Goal: Complete application form: Fill out and submit a form for a specific purpose

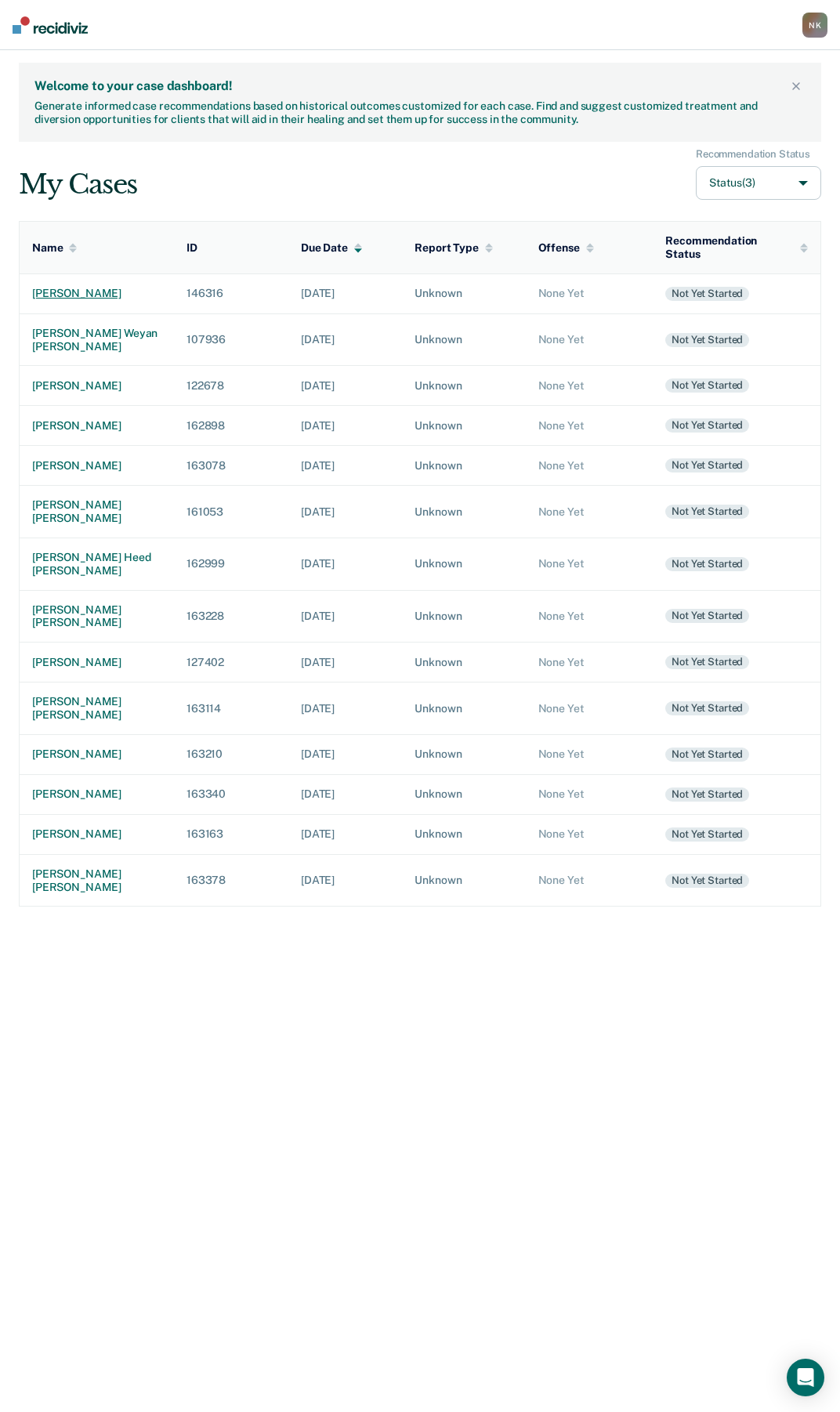
click at [54, 290] on div "[PERSON_NAME]" at bounding box center [97, 293] width 129 height 13
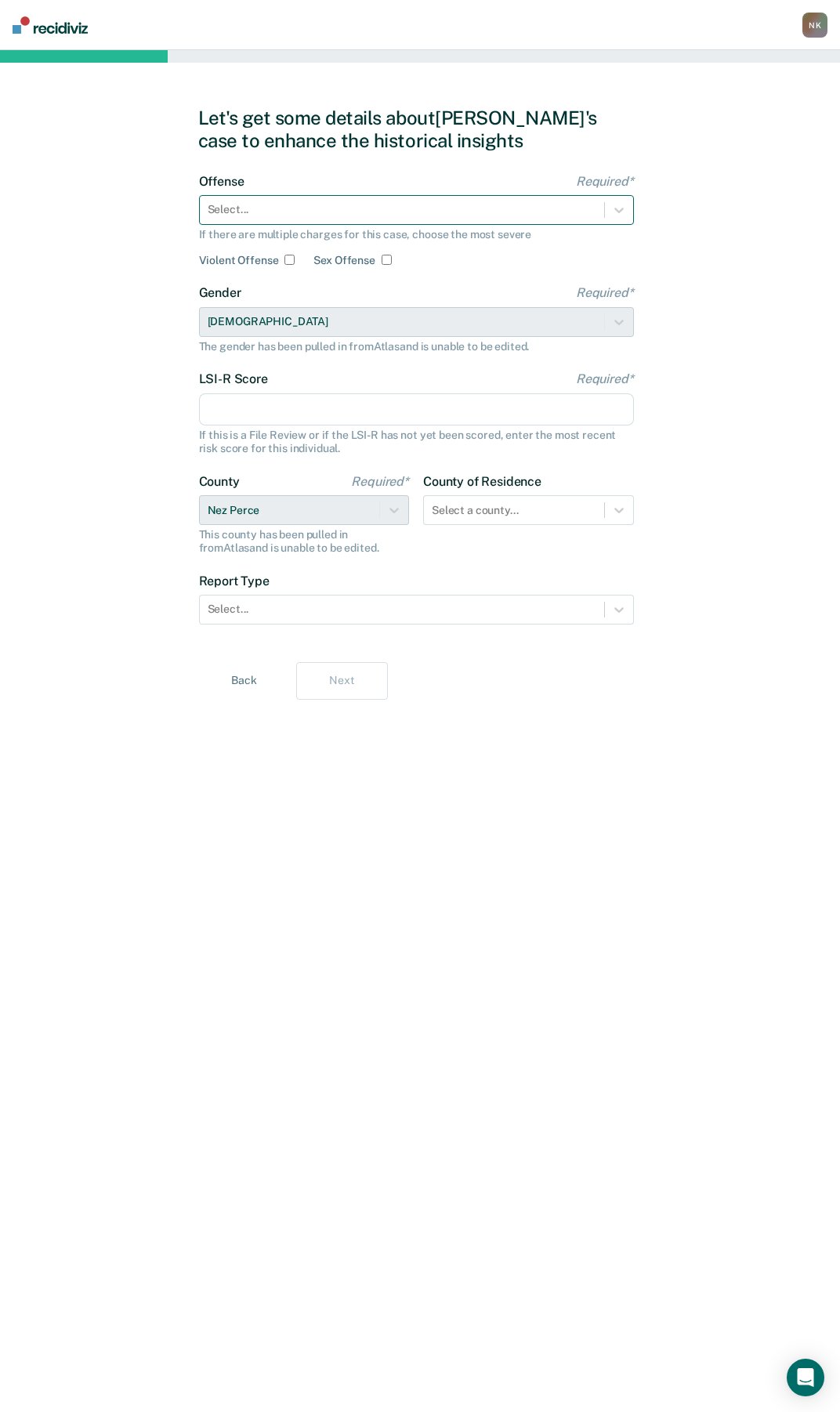
click at [413, 212] on div at bounding box center [401, 209] width 388 height 17
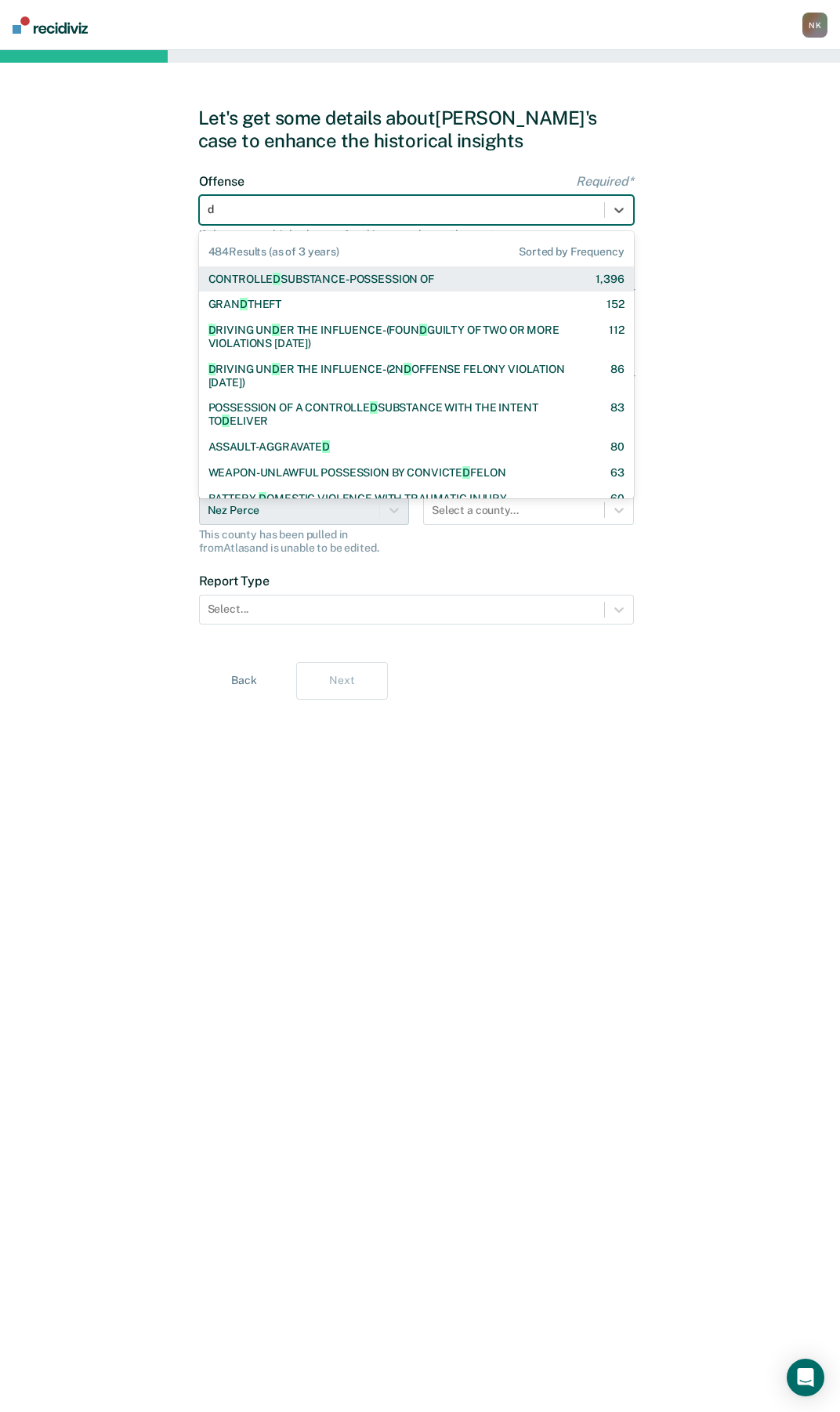
type input "dr"
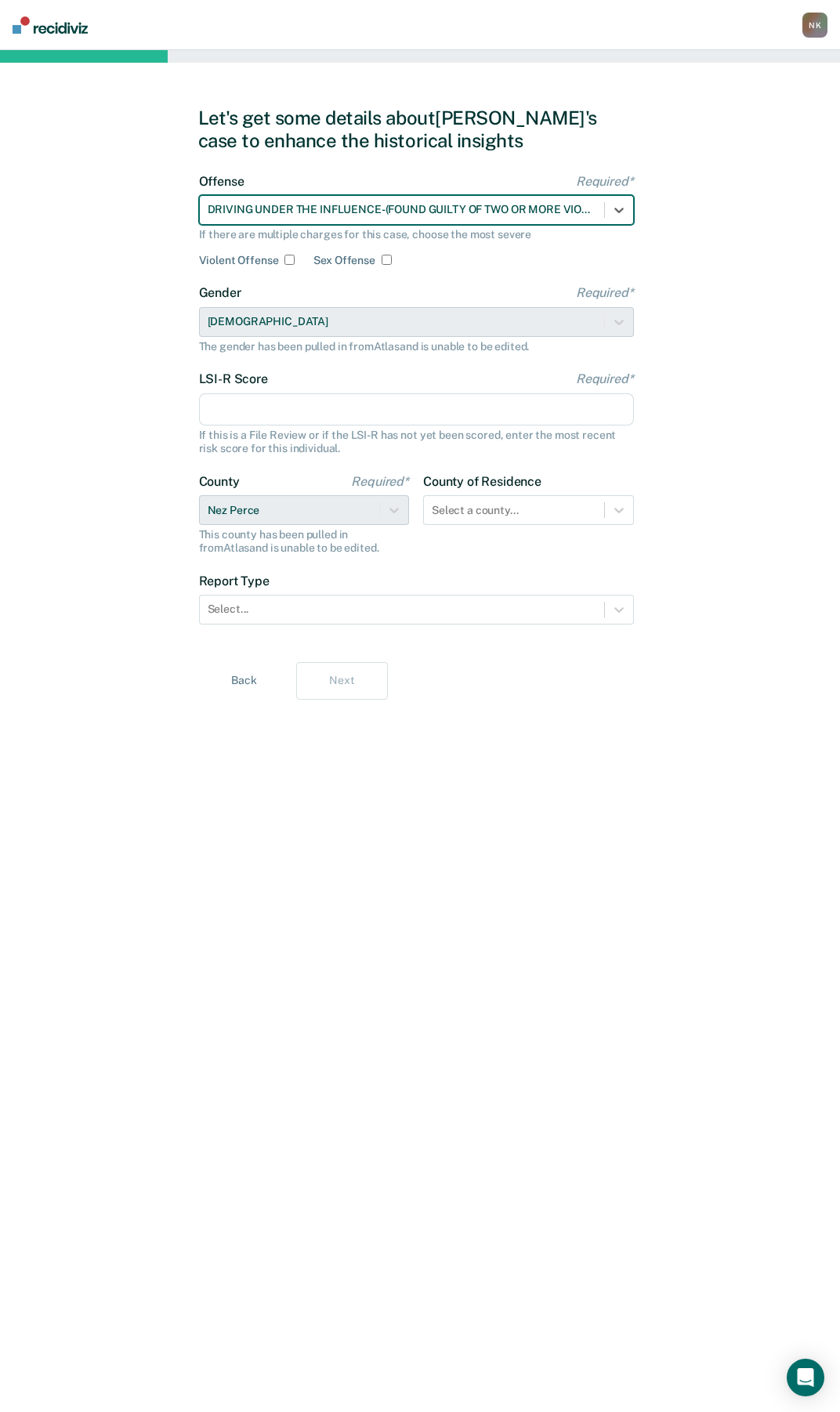
click at [288, 416] on input "LSI-R Score Required*" at bounding box center [416, 410] width 435 height 33
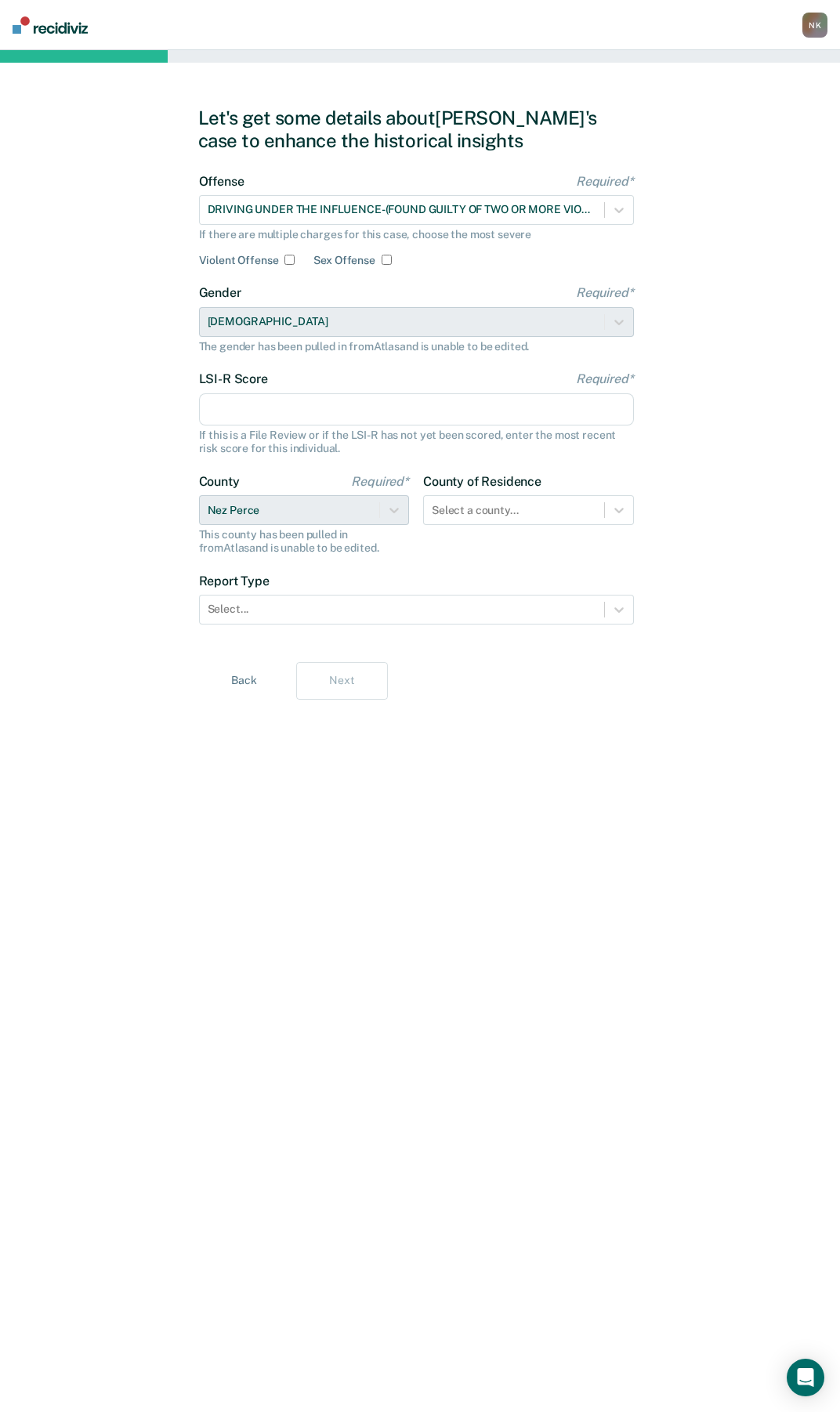
click at [477, 737] on div "Let's get some details about [PERSON_NAME]'s case to enhance the historical ins…" at bounding box center [420, 731] width 444 height 1324
click at [379, 427] on div "LSI-R Score Required* If this is a File Review or if the LSI-R has not yet been…" at bounding box center [416, 412] width 435 height 83
click at [383, 415] on input "LSI-R Score Required*" at bounding box center [416, 410] width 435 height 33
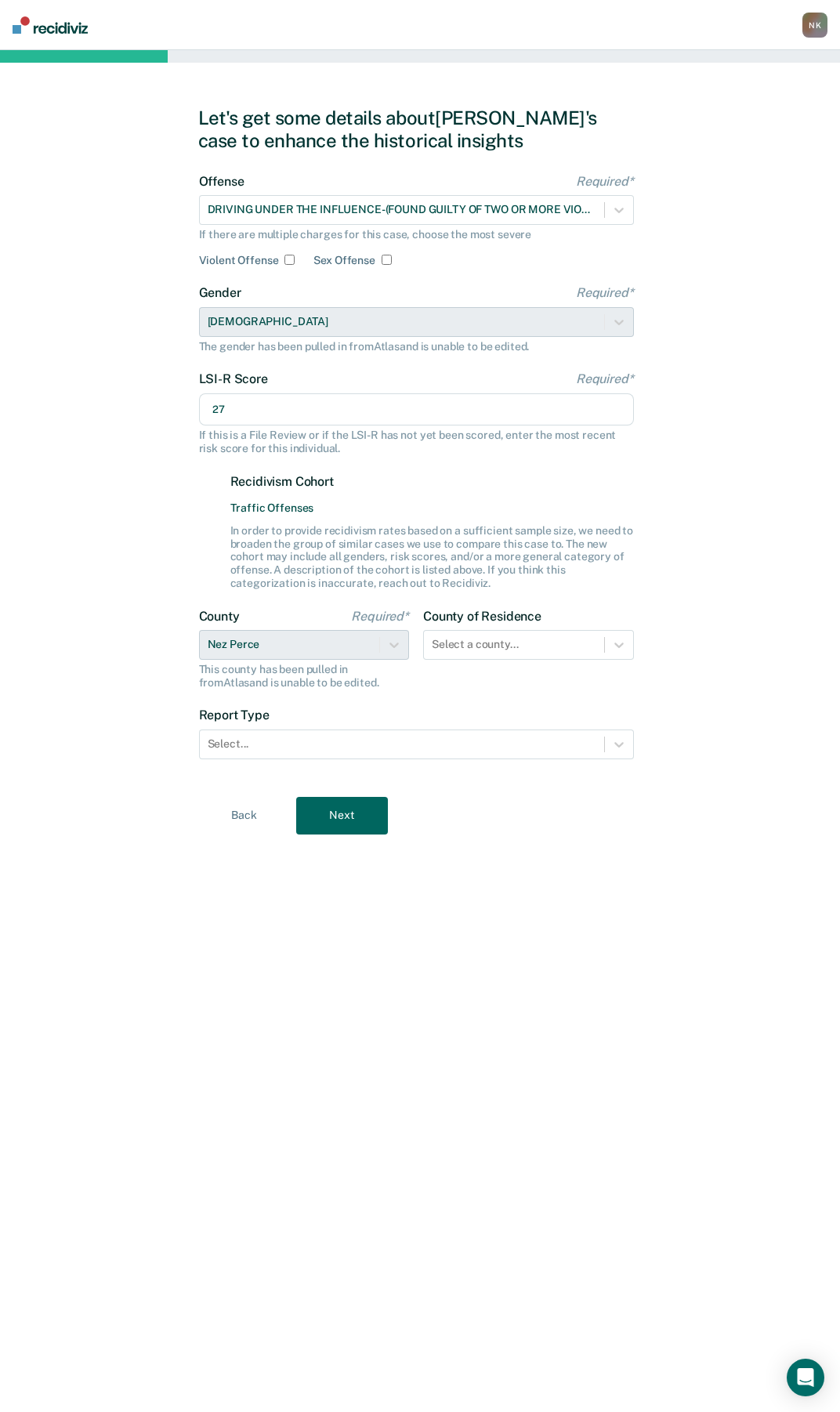
type input "27"
click at [61, 684] on div "Let's get some details about [PERSON_NAME]'s case to enhance the historical ins…" at bounding box center [420, 732] width 840 height 1362
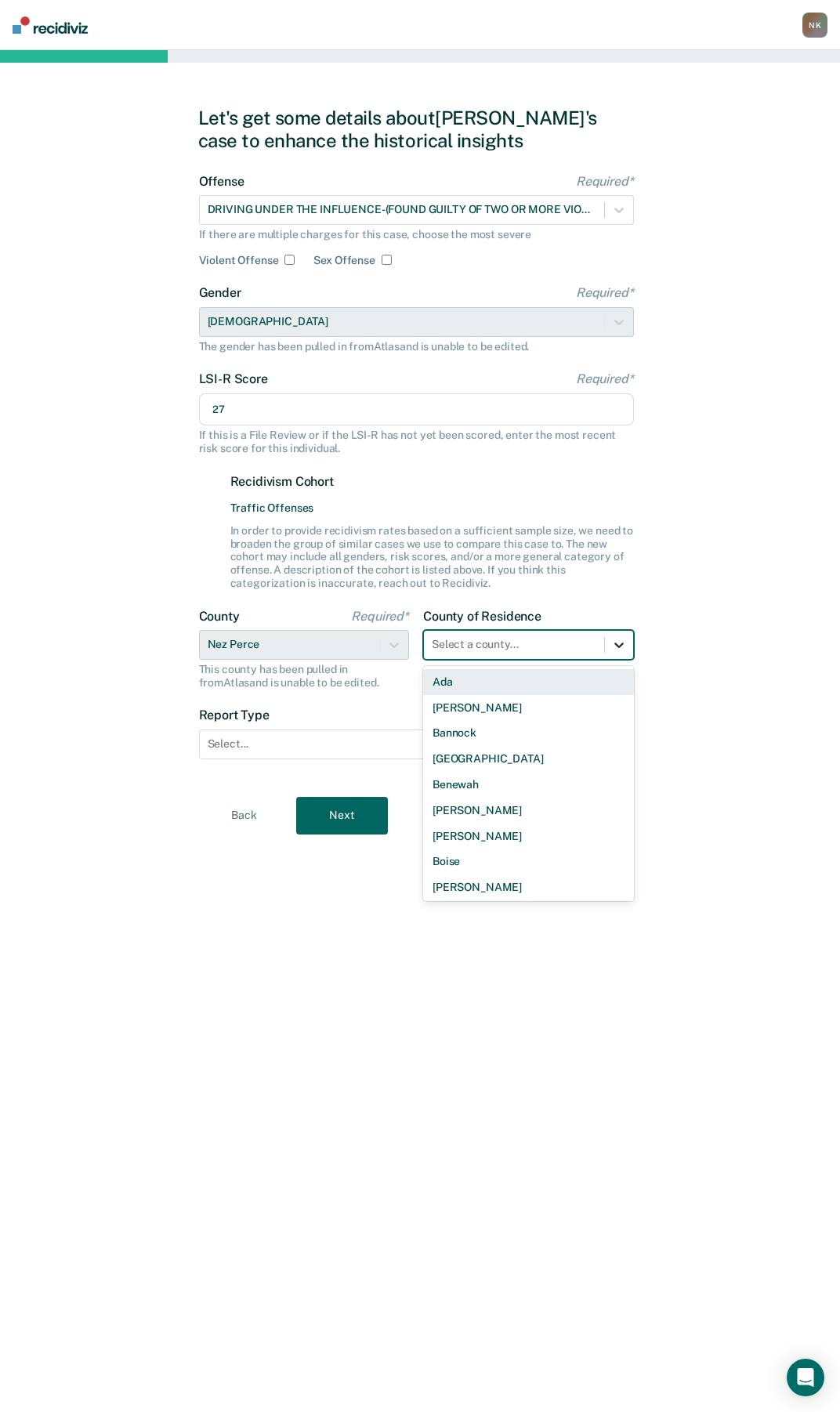
click at [623, 646] on icon at bounding box center [619, 645] width 16 height 16
click at [794, 476] on div "Let's get some details about [PERSON_NAME]'s case to enhance the historical ins…" at bounding box center [420, 732] width 840 height 1362
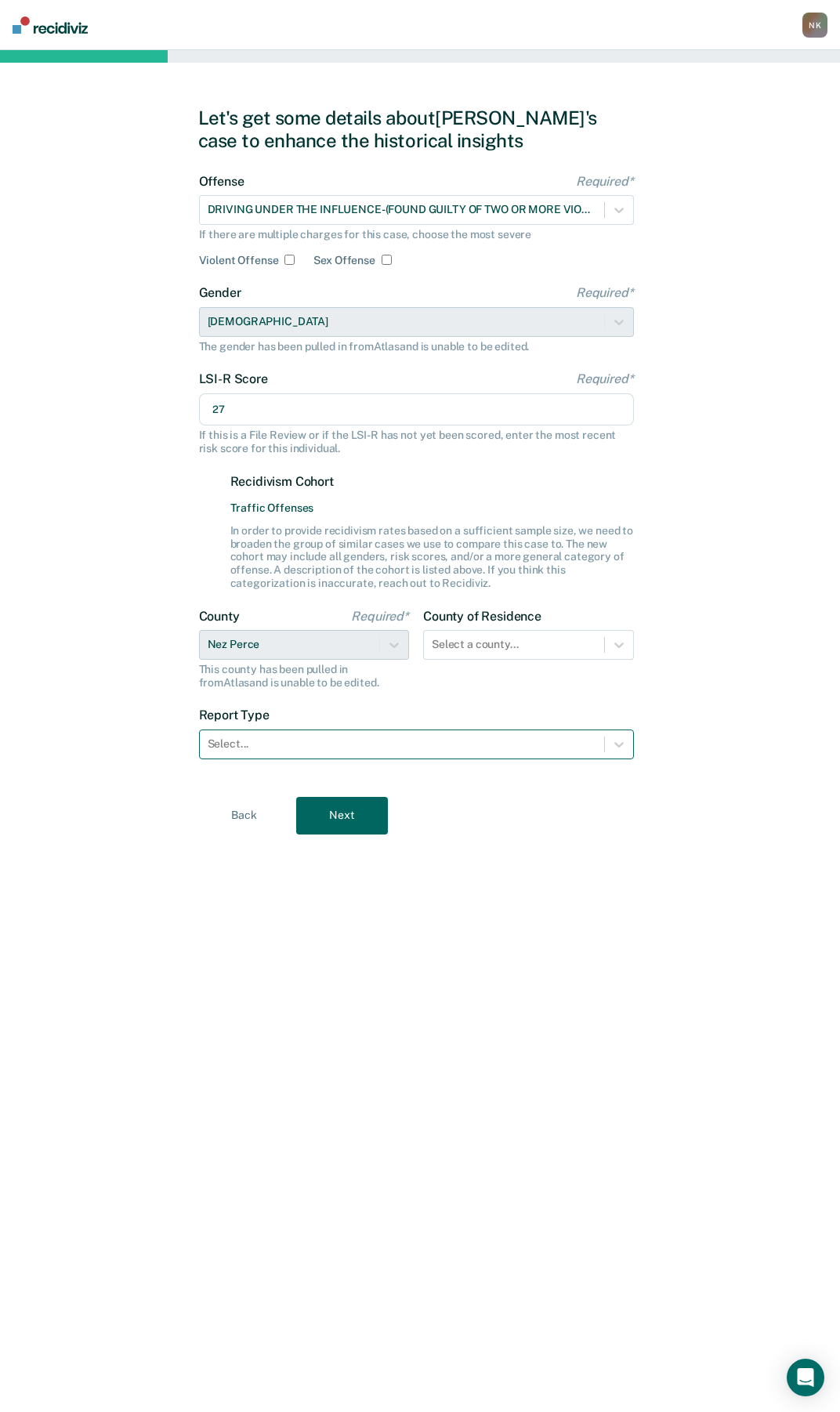
click at [281, 742] on div at bounding box center [401, 743] width 388 height 17
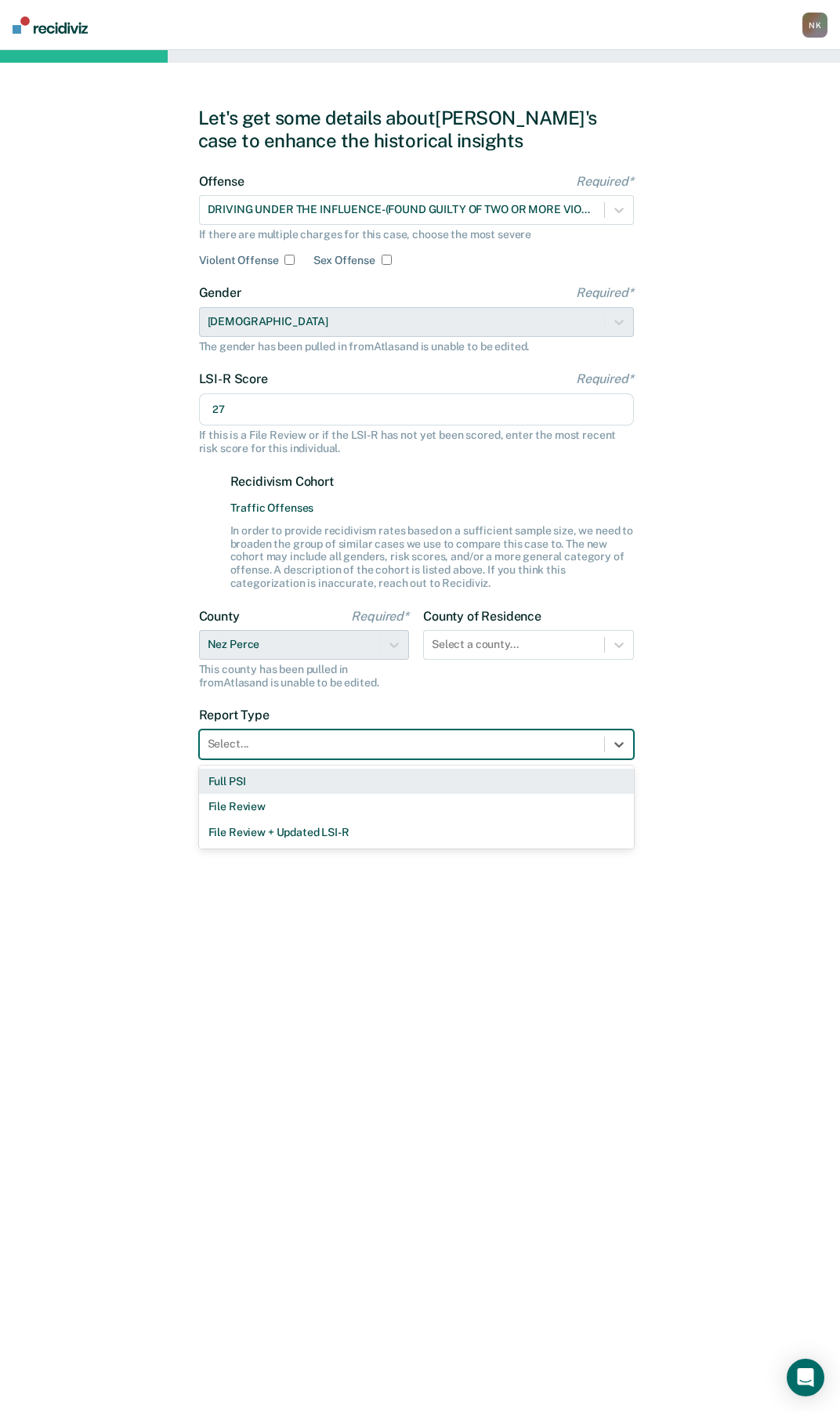
click at [229, 779] on div "Full PSI" at bounding box center [416, 781] width 435 height 26
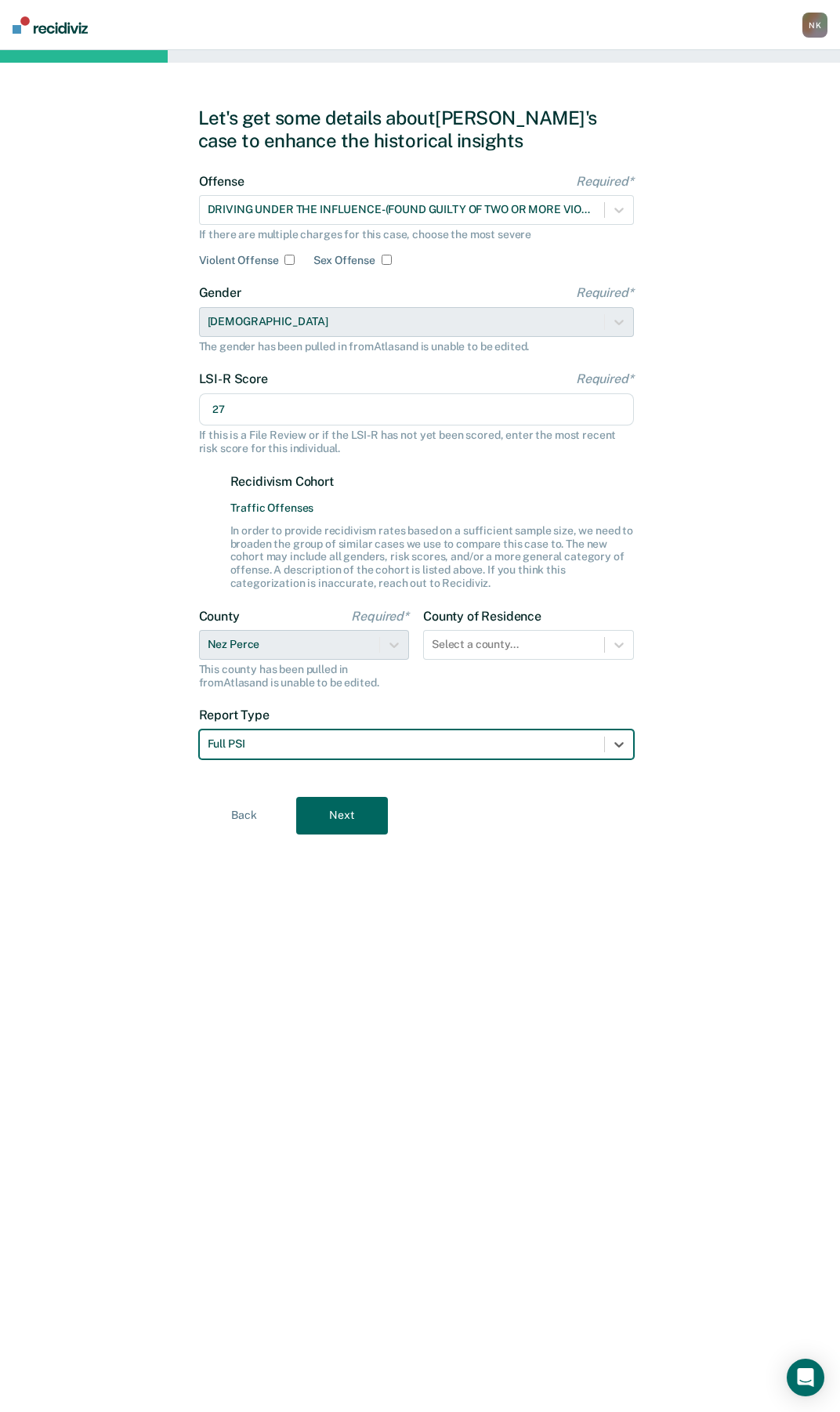
click at [359, 821] on button "Next" at bounding box center [342, 816] width 91 height 38
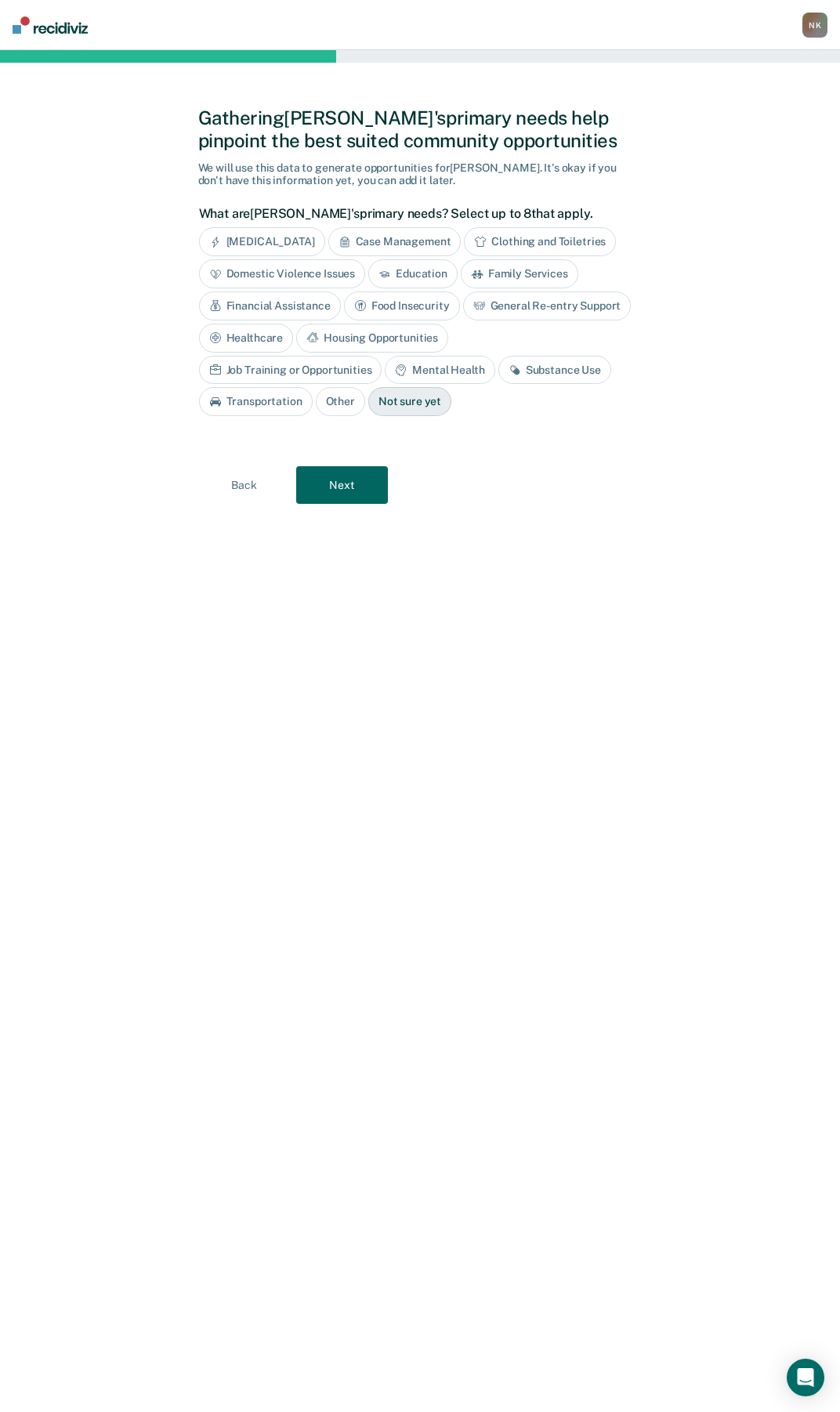
click at [498, 372] on div "Substance Use" at bounding box center [554, 370] width 113 height 29
click at [385, 371] on div "Mental Health" at bounding box center [439, 370] width 110 height 29
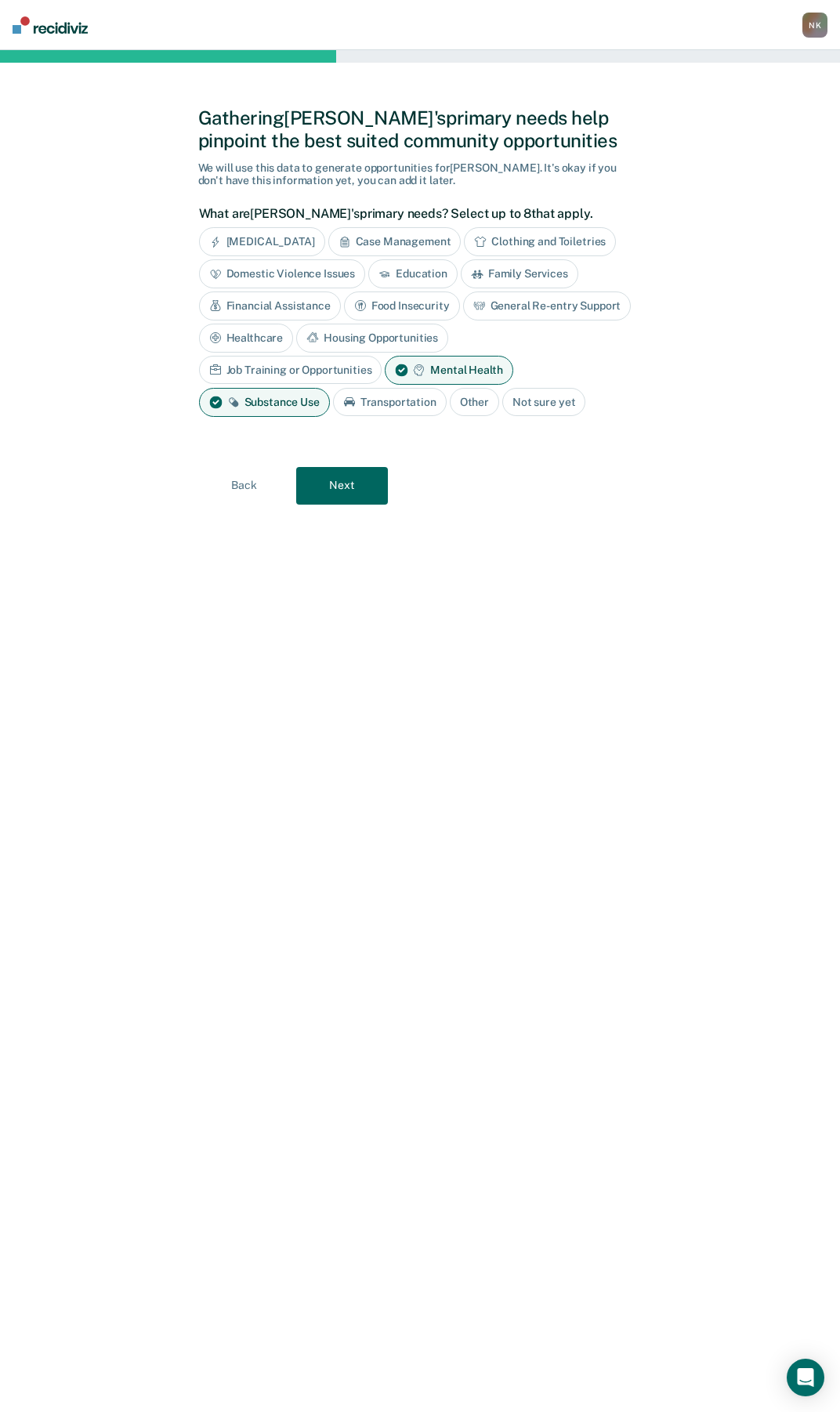
click at [333, 487] on button "Next" at bounding box center [342, 486] width 91 height 38
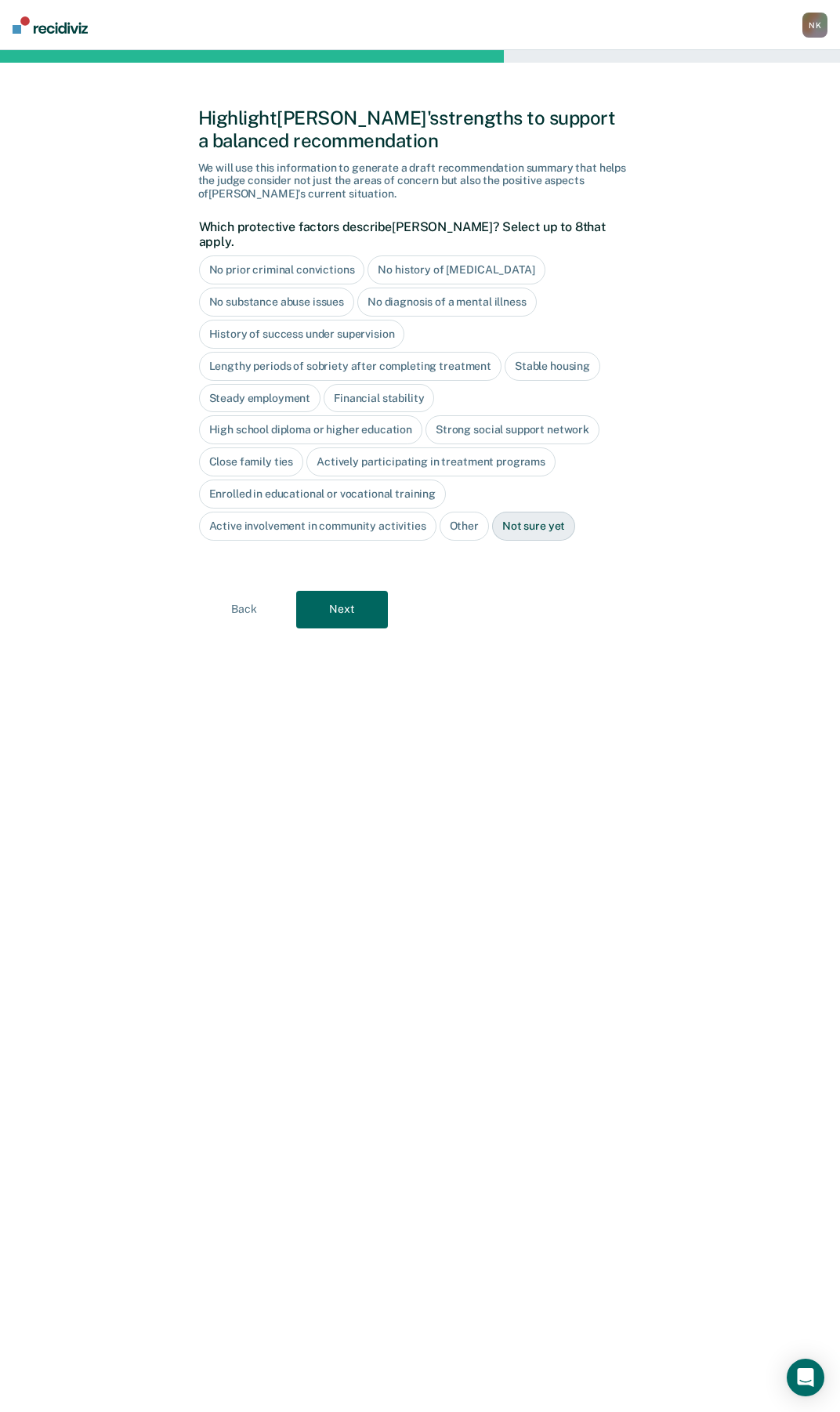
click at [254, 448] on div "Close family ties" at bounding box center [251, 462] width 105 height 29
click at [351, 595] on button "Next" at bounding box center [342, 609] width 91 height 38
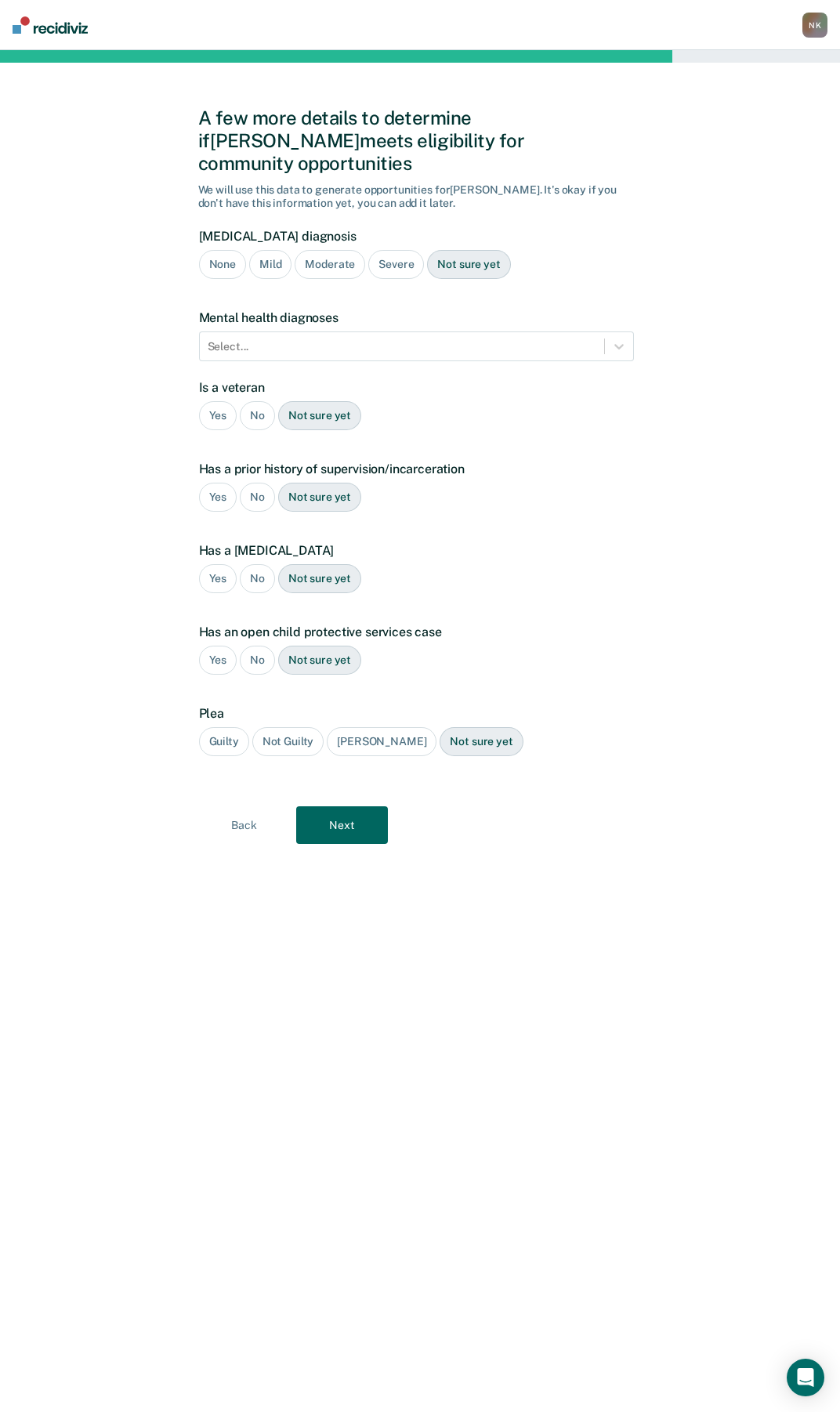
click at [382, 250] on div "Severe" at bounding box center [396, 264] width 56 height 29
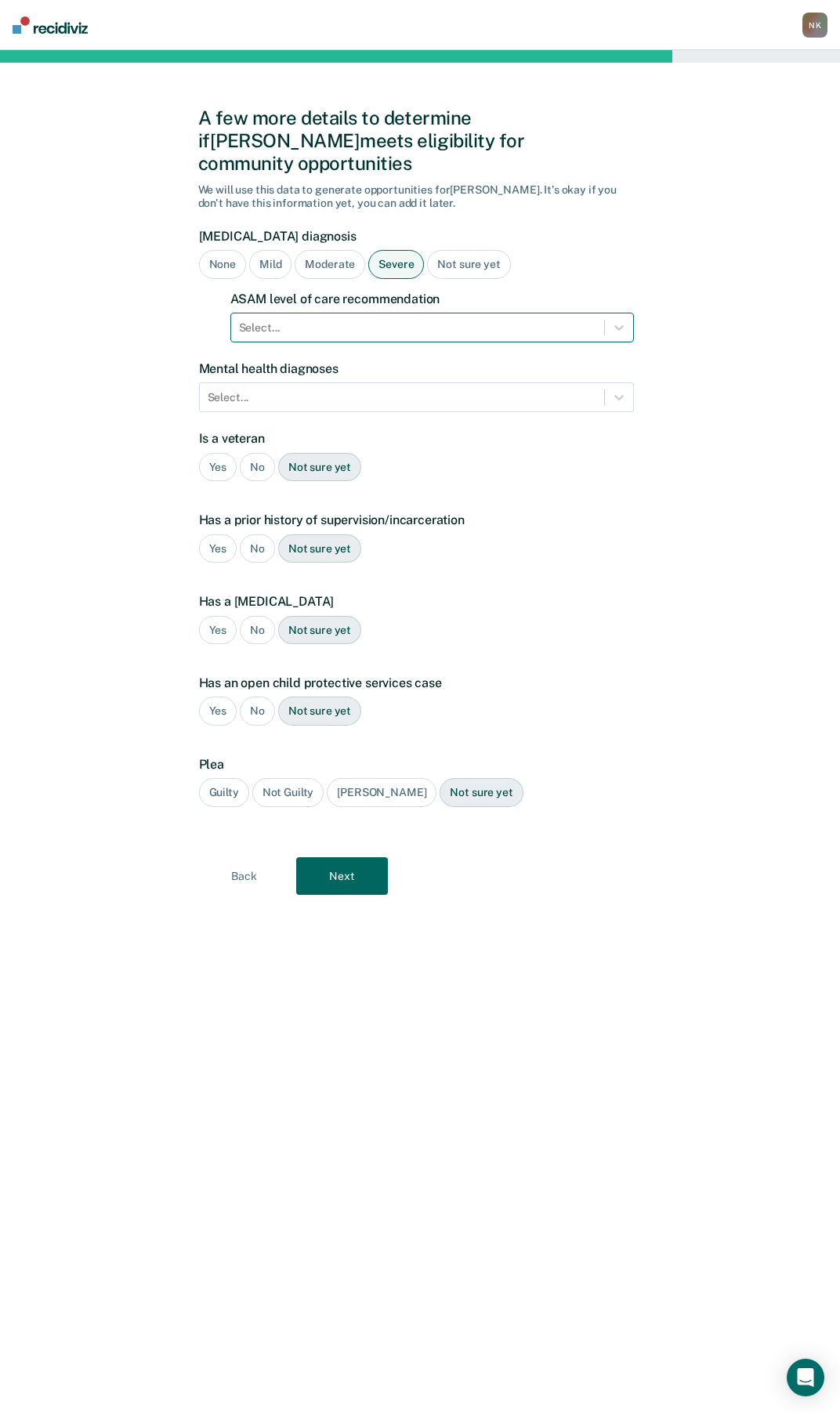
click at [460, 320] on div at bounding box center [417, 328] width 357 height 17
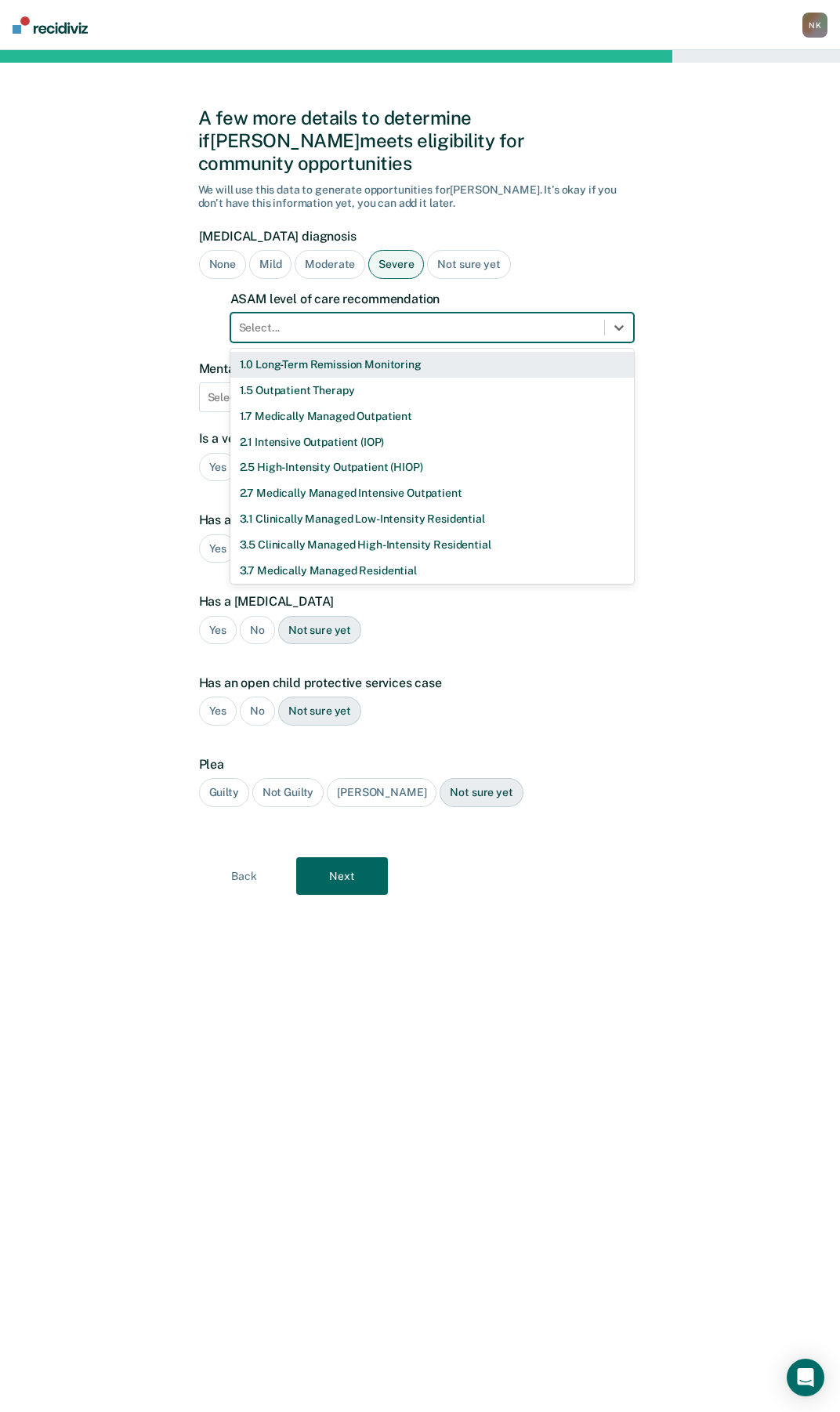
click at [649, 256] on div "A few more details to determine if [PERSON_NAME] meets eligibility for communit…" at bounding box center [420, 732] width 840 height 1362
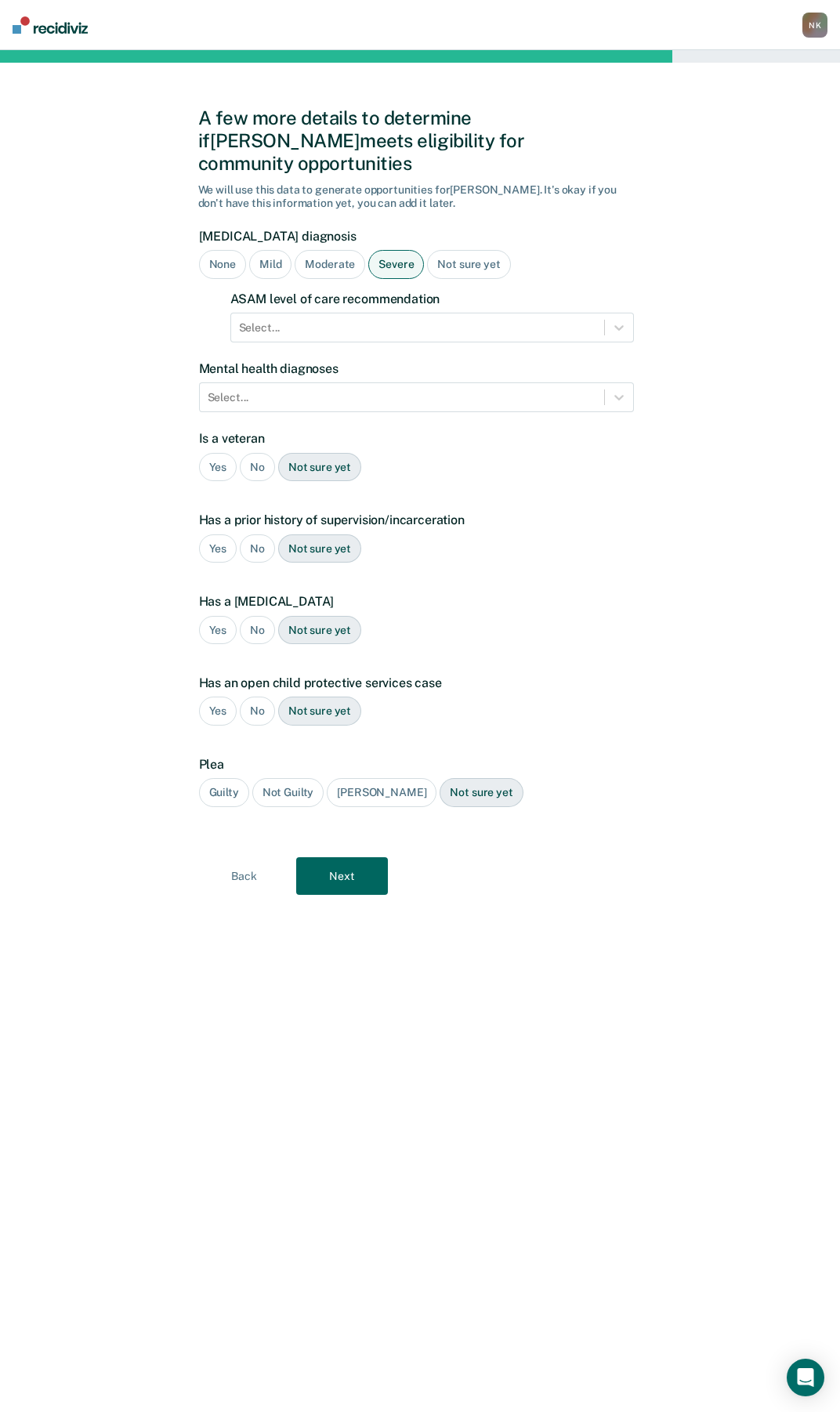
click at [471, 250] on div "Not sure yet" at bounding box center [468, 264] width 83 height 29
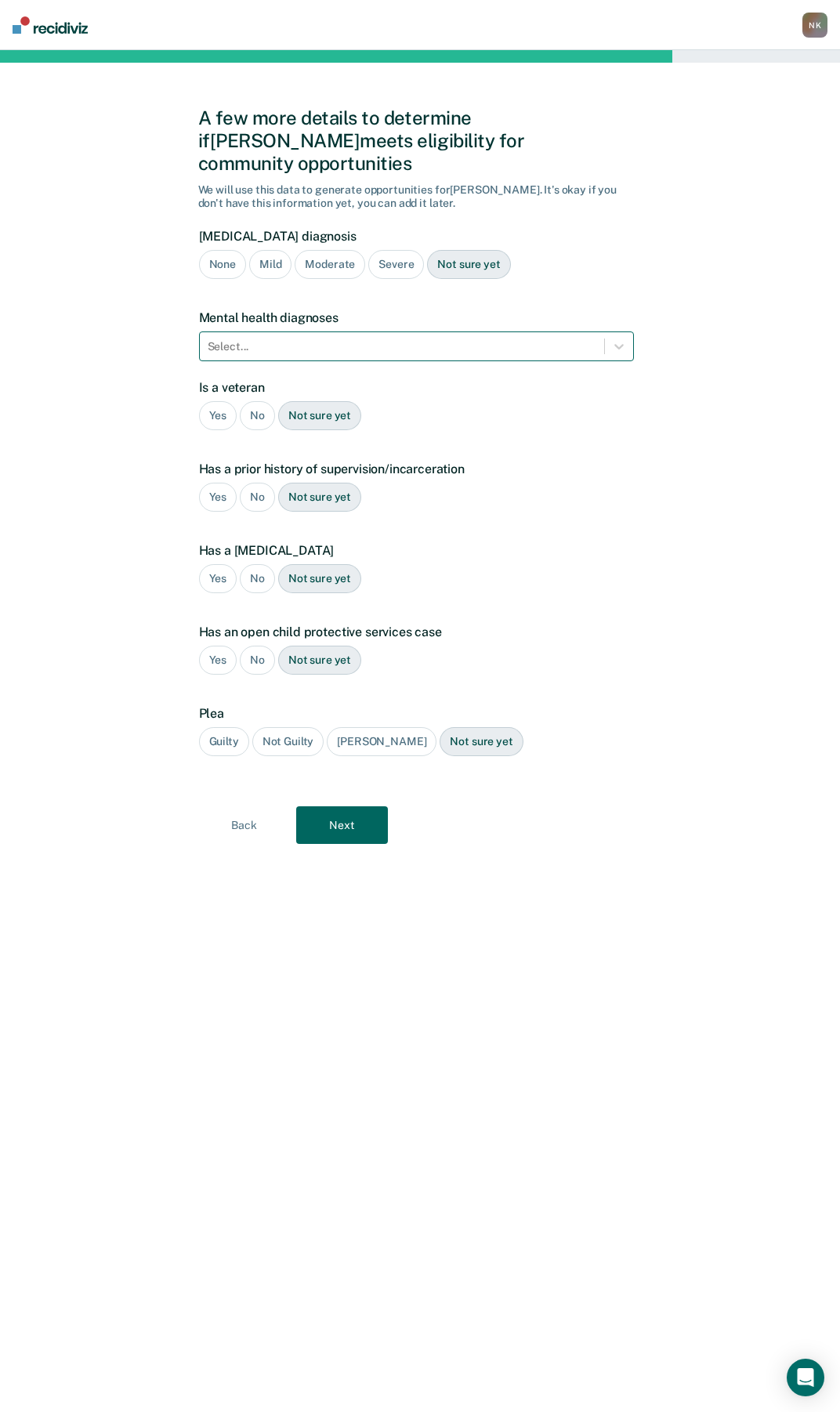
click at [595, 338] on div at bounding box center [401, 346] width 388 height 17
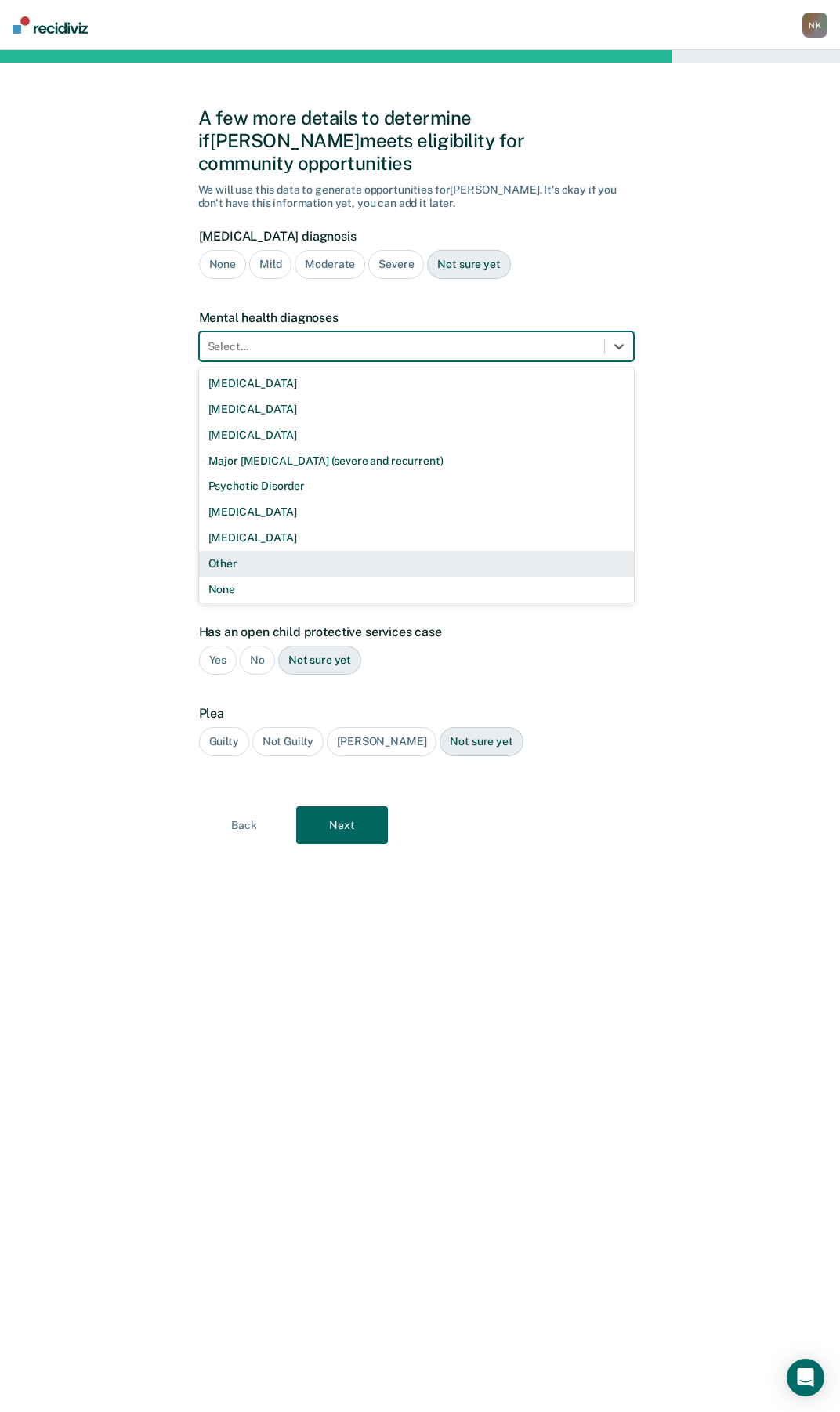
click at [262, 551] on div "Other" at bounding box center [416, 564] width 435 height 26
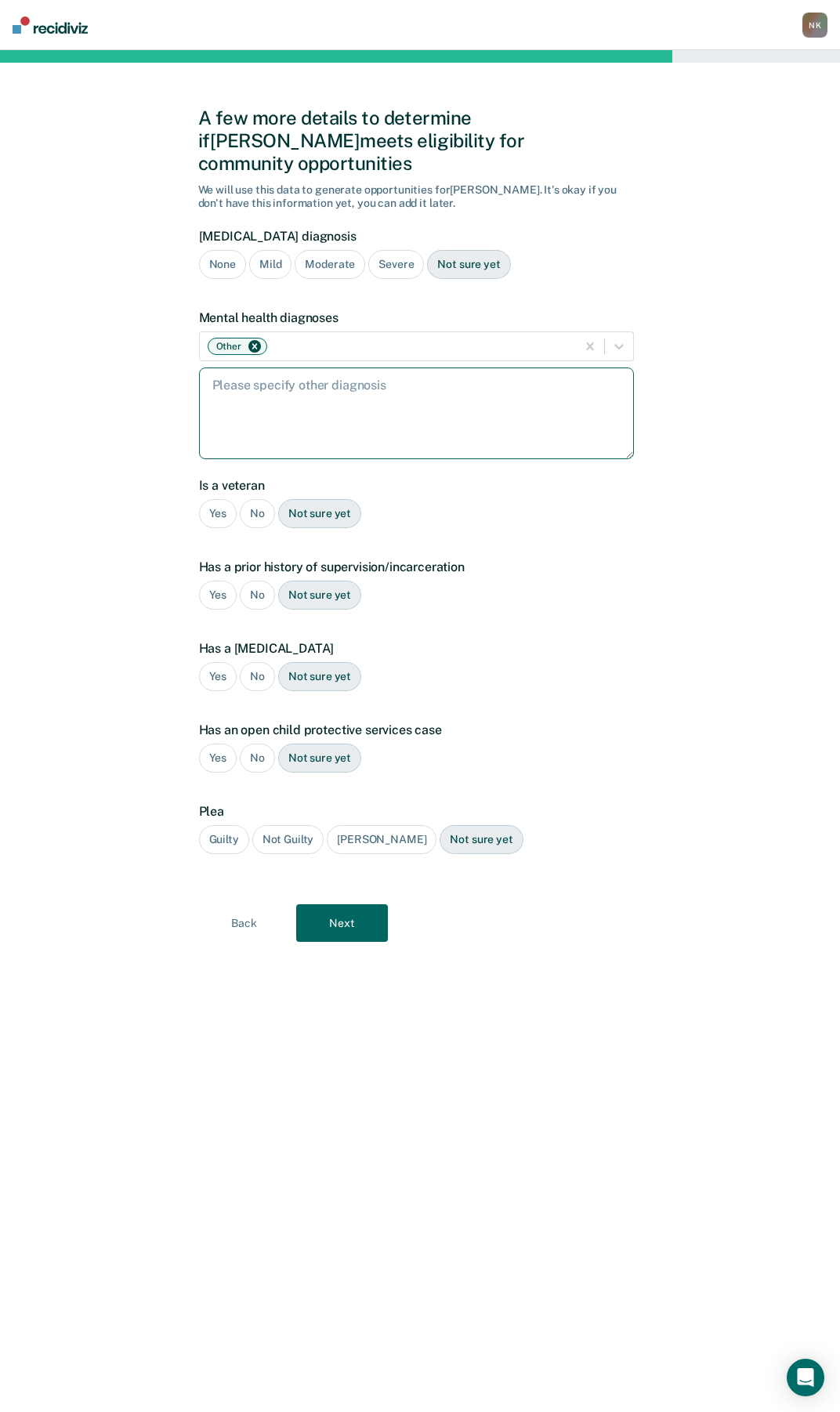
click at [306, 383] on textarea at bounding box center [416, 413] width 435 height 91
type textarea "[MEDICAL_DATA], ADD"
click at [258, 499] on div "No" at bounding box center [257, 513] width 35 height 29
click at [217, 581] on div "Yes" at bounding box center [217, 595] width 39 height 29
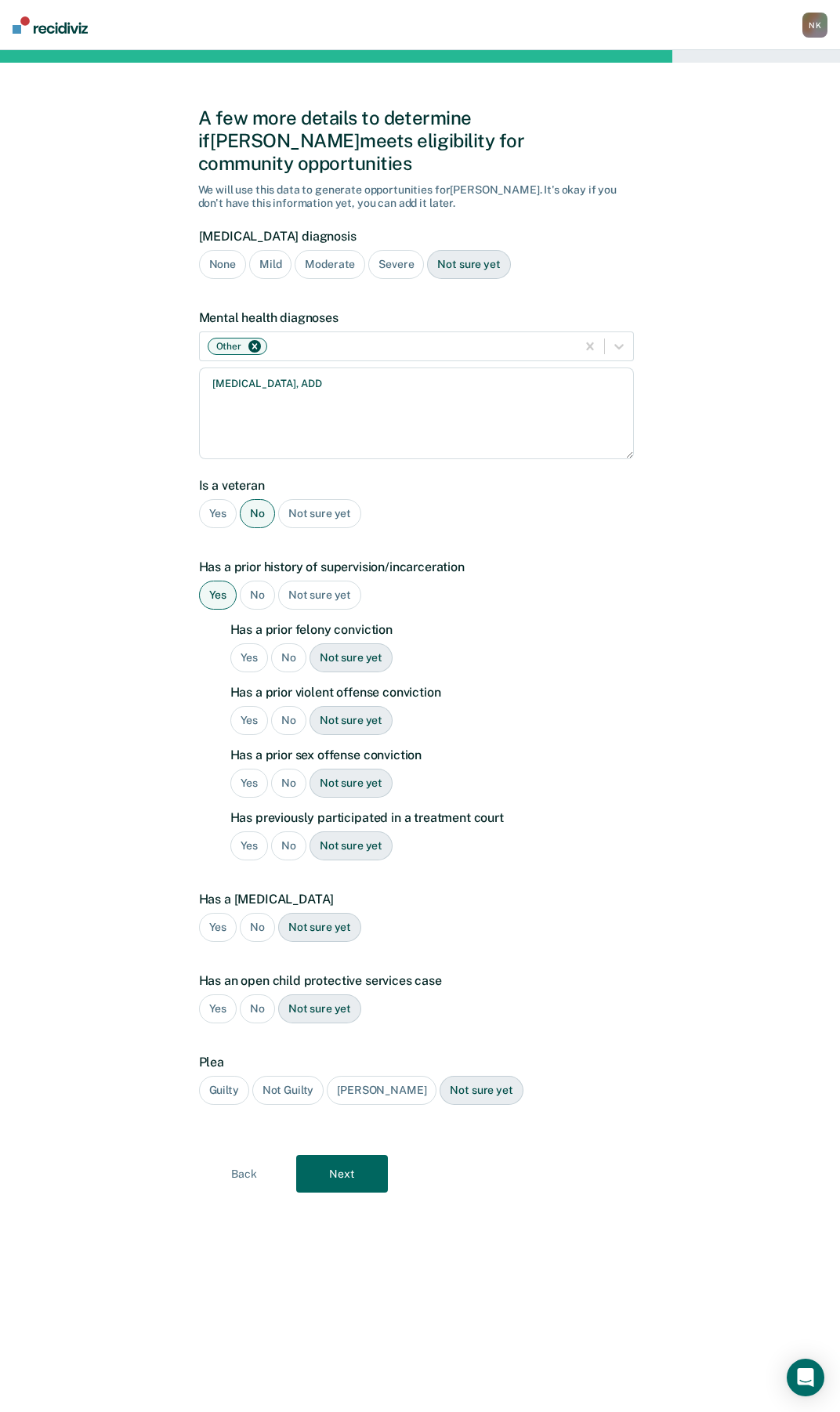
click at [249, 643] on div "Yes" at bounding box center [249, 658] width 39 height 29
click at [255, 706] on div "Yes" at bounding box center [249, 721] width 39 height 29
click at [288, 769] on div "No" at bounding box center [288, 783] width 35 height 29
click at [242, 832] on div "Yes" at bounding box center [249, 846] width 39 height 29
click at [253, 913] on div "No" at bounding box center [257, 927] width 35 height 29
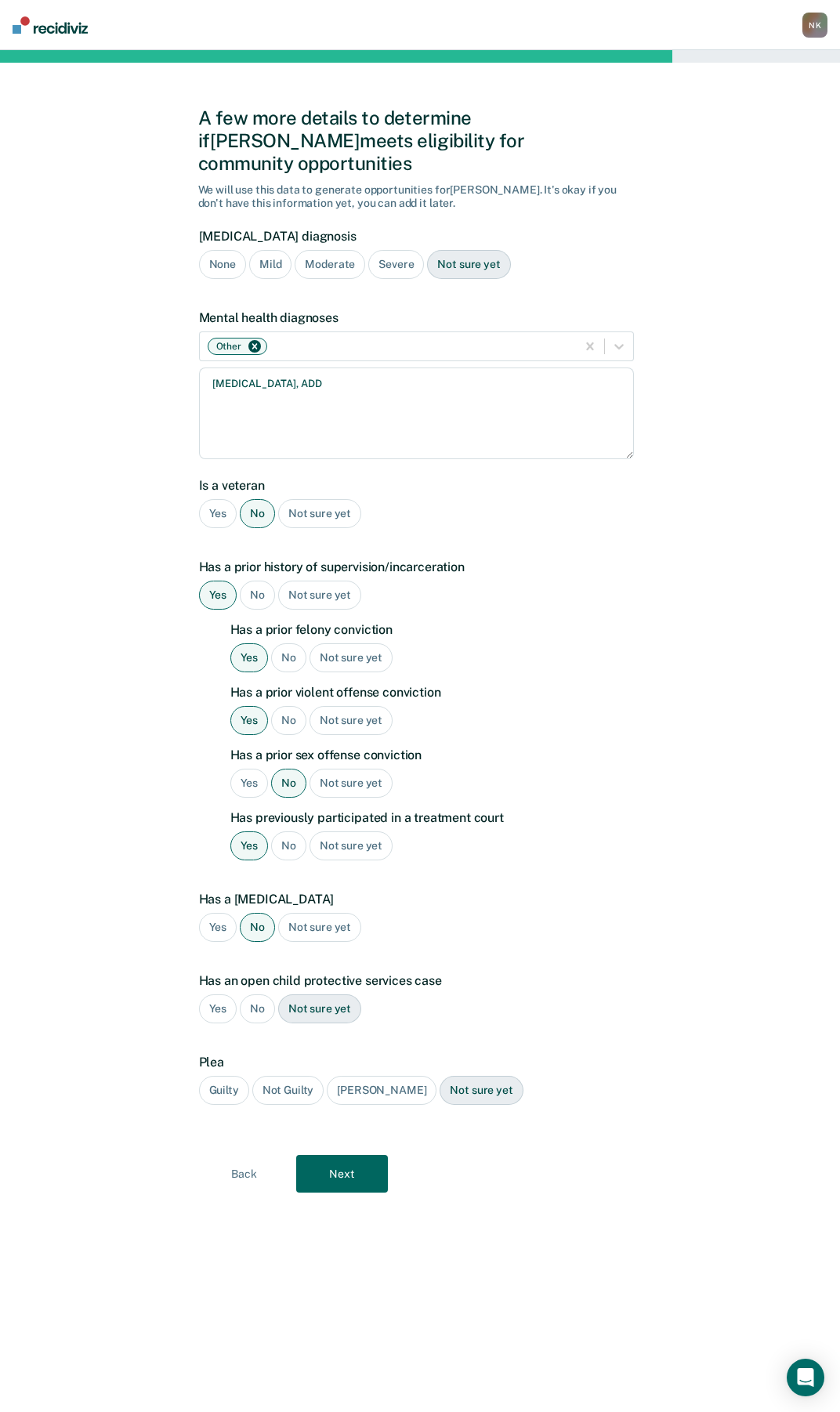
click at [248, 994] on div "No" at bounding box center [257, 1008] width 35 height 29
click at [219, 1076] on div "Guilty" at bounding box center [224, 1090] width 50 height 29
click at [336, 1155] on button "Next" at bounding box center [342, 1174] width 91 height 38
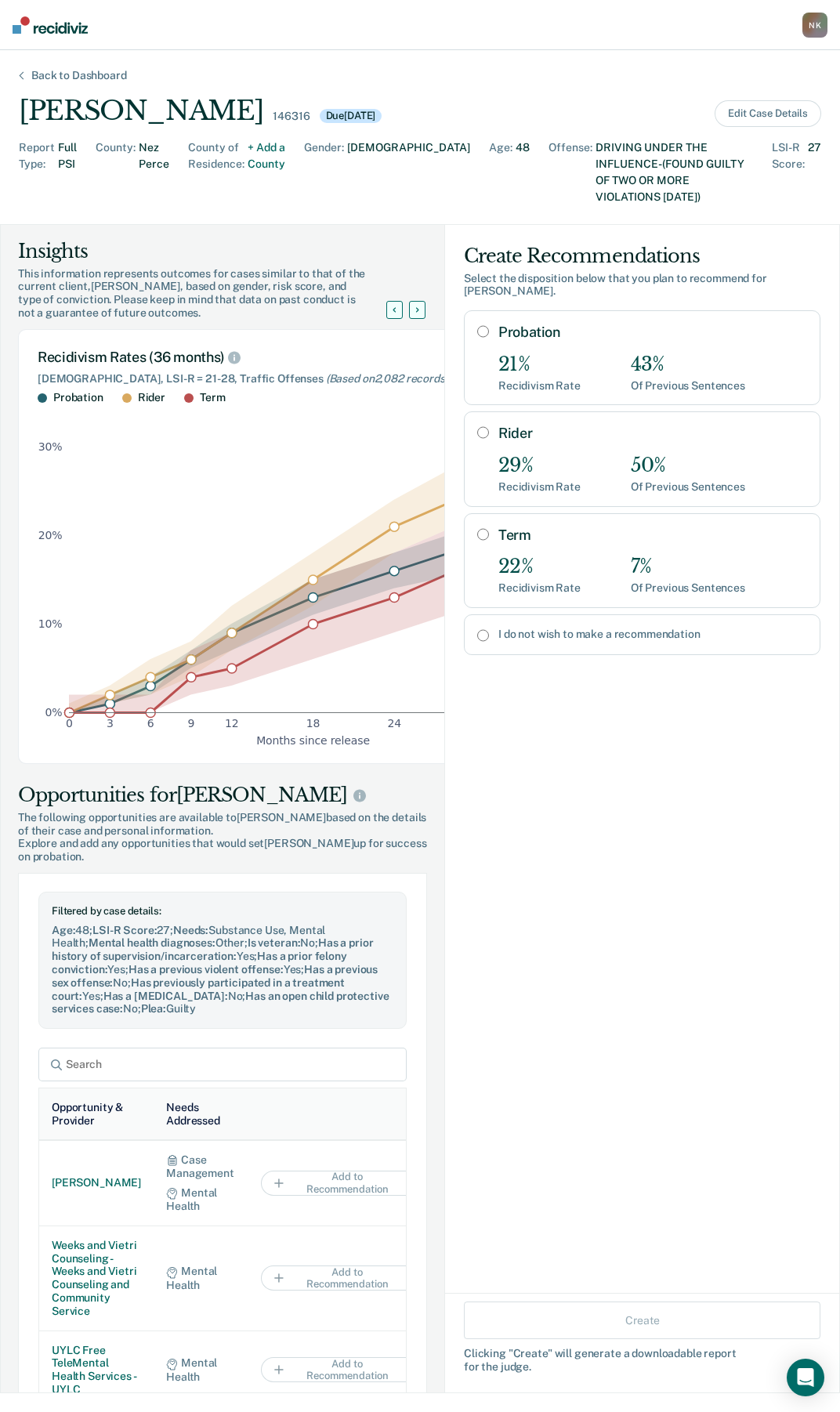
click at [477, 427] on input "Rider" at bounding box center [482, 433] width 12 height 13
radio input "true"
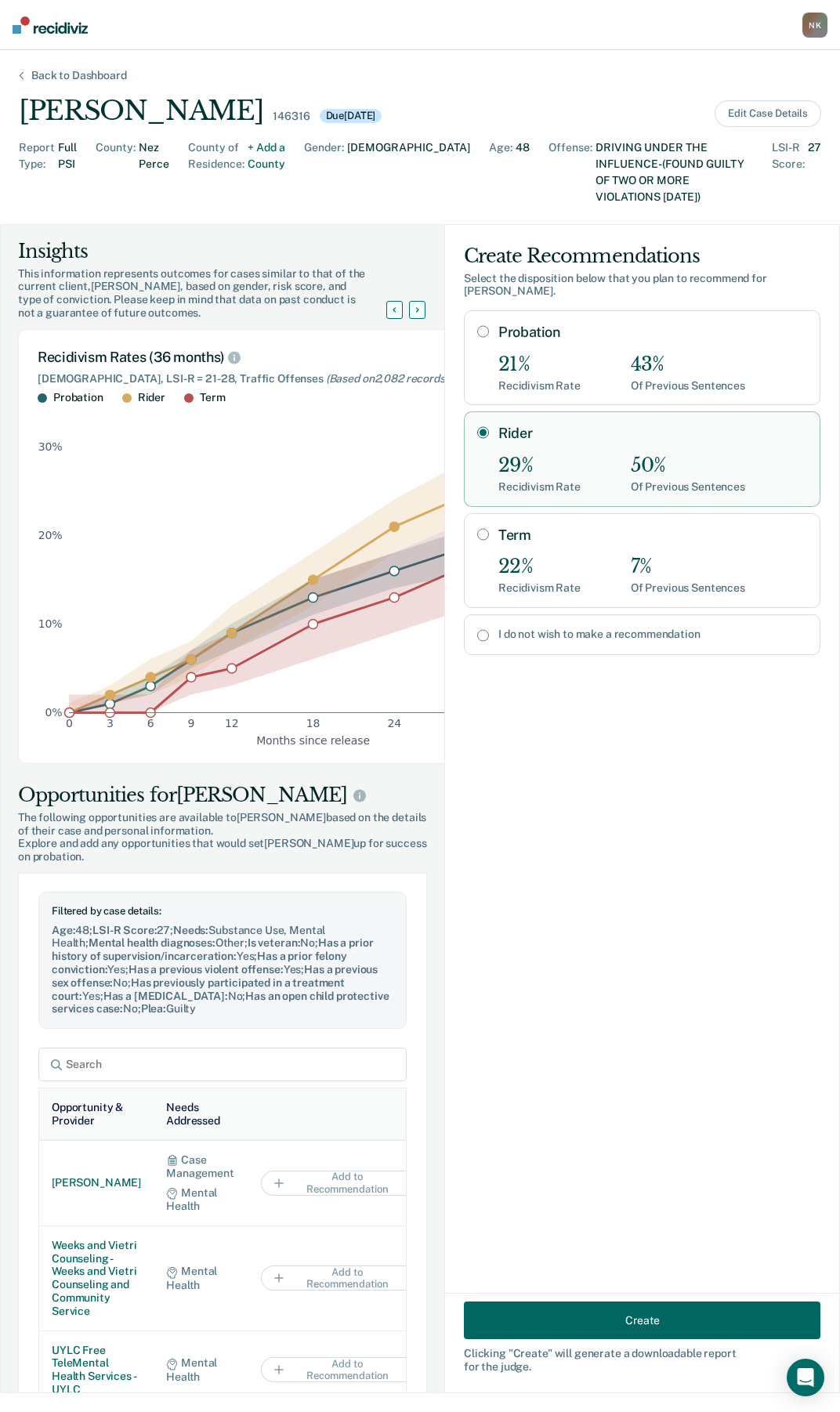
click at [600, 1312] on button "Create" at bounding box center [641, 1321] width 356 height 38
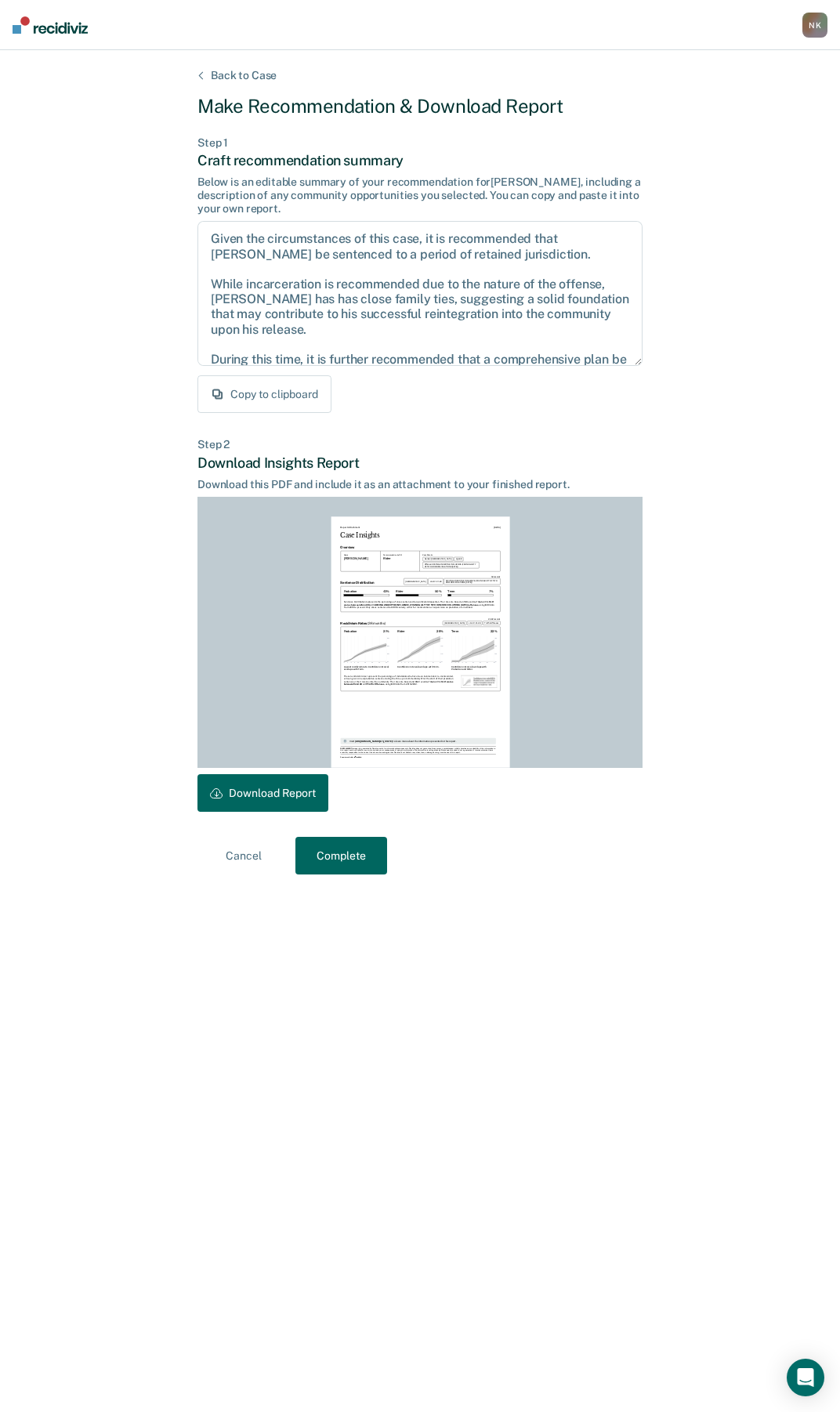
click at [251, 389] on button "Copy to clipboard" at bounding box center [264, 394] width 134 height 38
click at [284, 792] on button "Download Report" at bounding box center [262, 793] width 131 height 38
click at [342, 855] on button "Complete" at bounding box center [341, 856] width 91 height 38
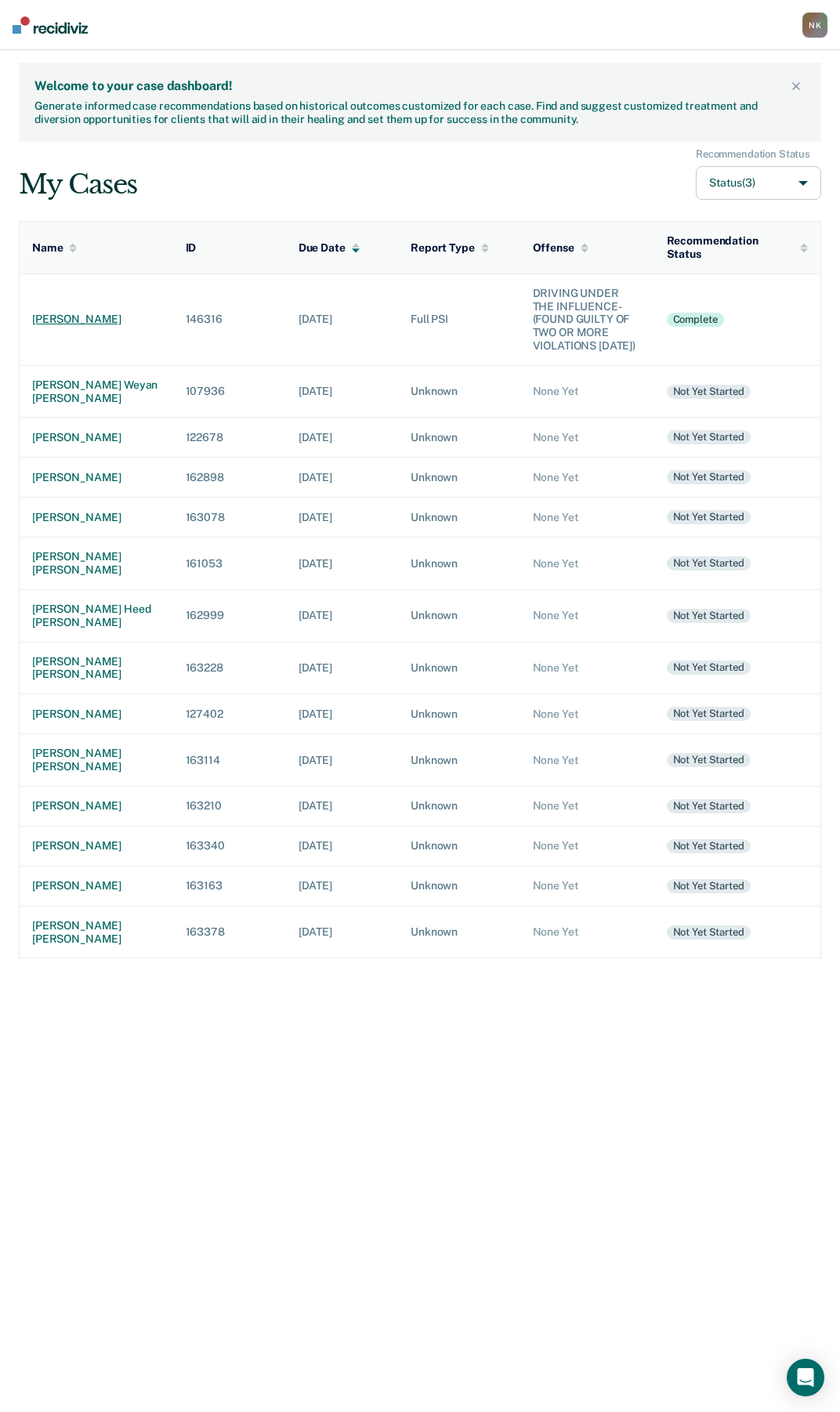
click at [78, 313] on div "[PERSON_NAME]" at bounding box center [96, 319] width 128 height 13
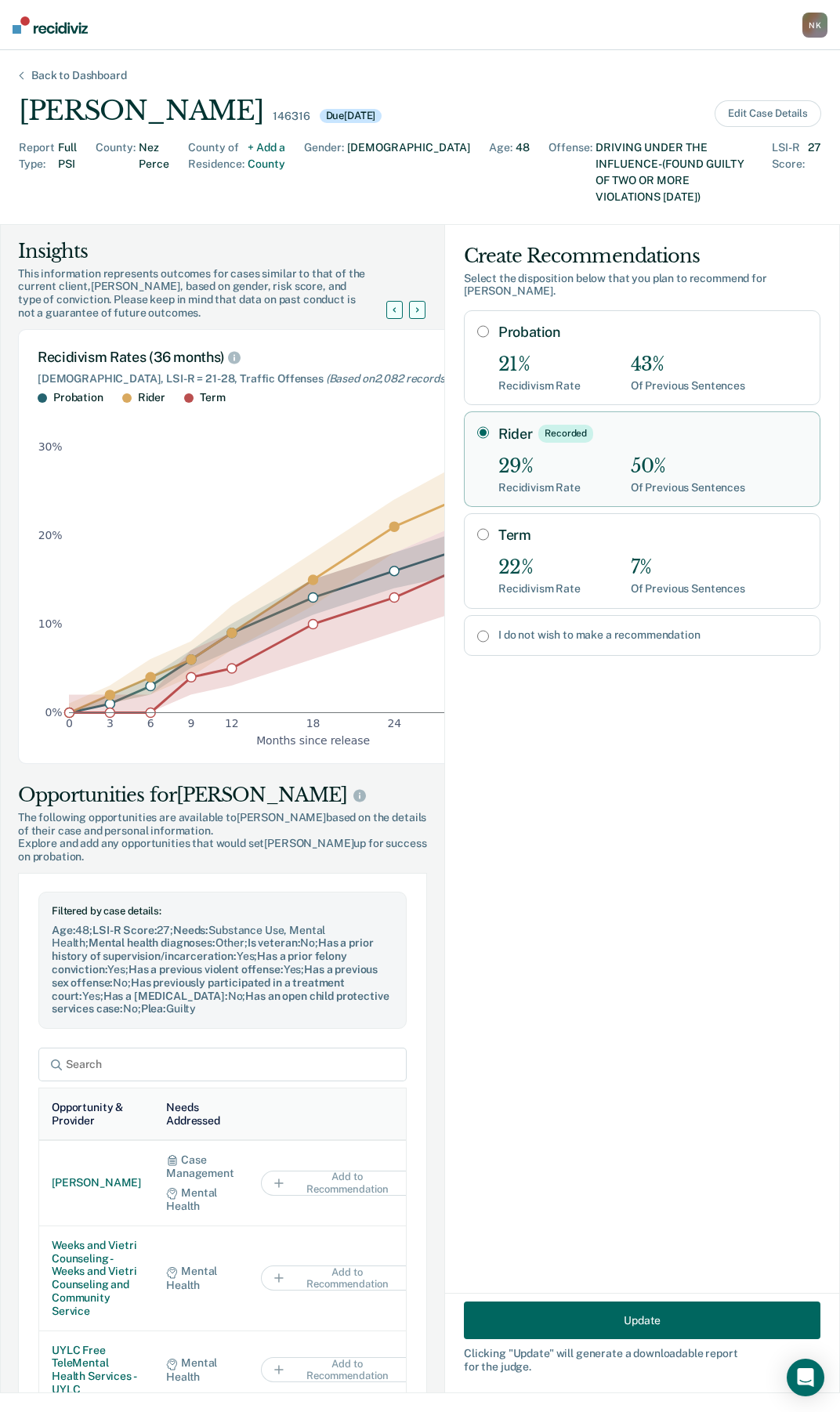
click at [477, 528] on input "Term" at bounding box center [482, 535] width 12 height 13
radio input "true"
radio input "false"
click at [604, 1324] on button "Update" at bounding box center [641, 1321] width 356 height 38
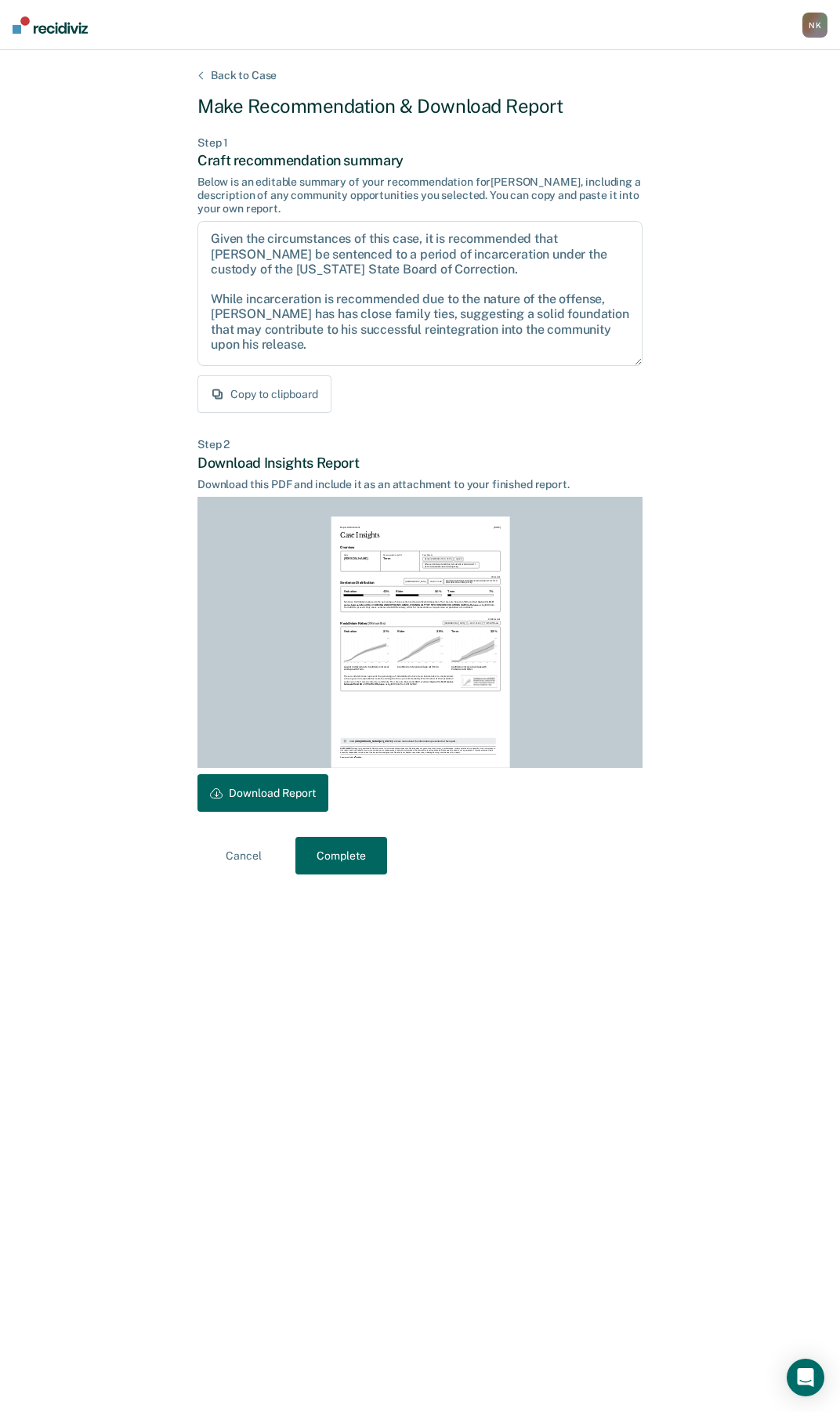
click at [260, 389] on button "Copy to clipboard" at bounding box center [264, 394] width 134 height 38
click at [273, 800] on button "Download Report" at bounding box center [262, 793] width 131 height 38
click at [334, 859] on button "Complete" at bounding box center [341, 856] width 91 height 38
